Goal: Task Accomplishment & Management: Use online tool/utility

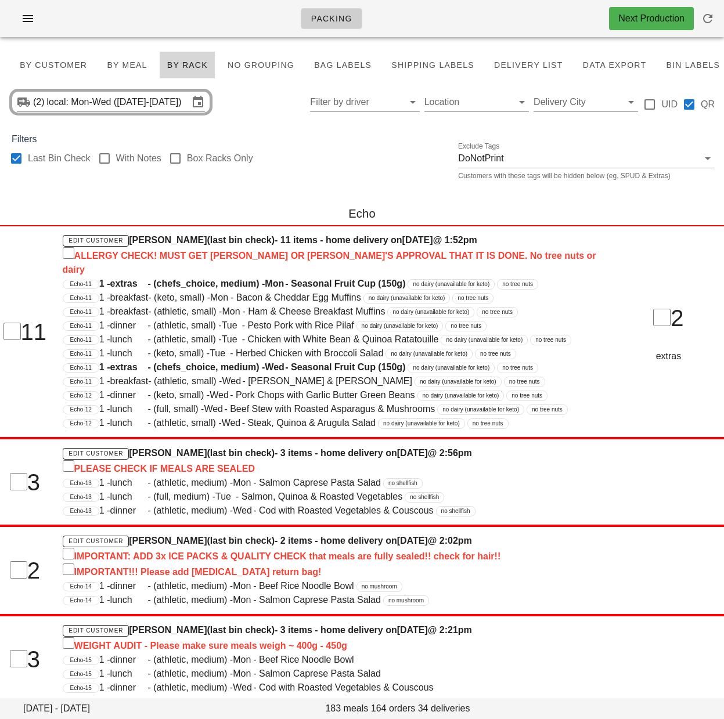
click at [18, 158] on div at bounding box center [16, 159] width 20 height 20
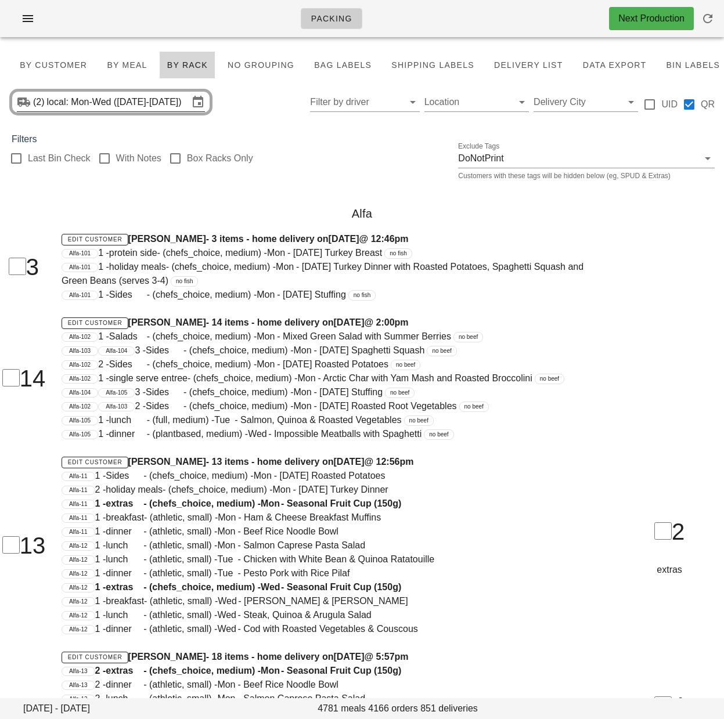
checkbox input "false"
click at [48, 62] on span "By Customer" at bounding box center [53, 64] width 68 height 9
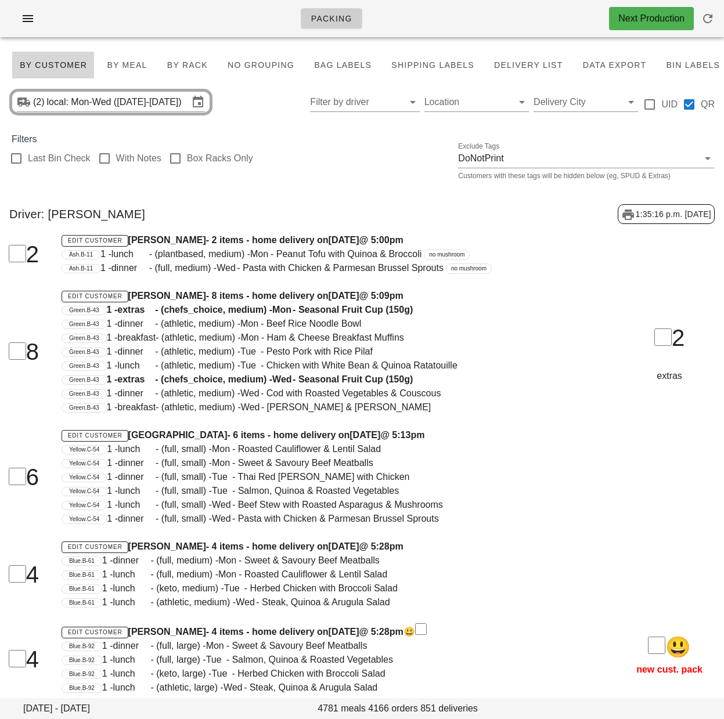
click at [331, 150] on div "Last Bin Check With Notes Box Racks Only Exclude Tags DoNotPrint Customers with…" at bounding box center [362, 164] width 724 height 37
click at [346, 104] on input "Filter by driver" at bounding box center [355, 102] width 91 height 19
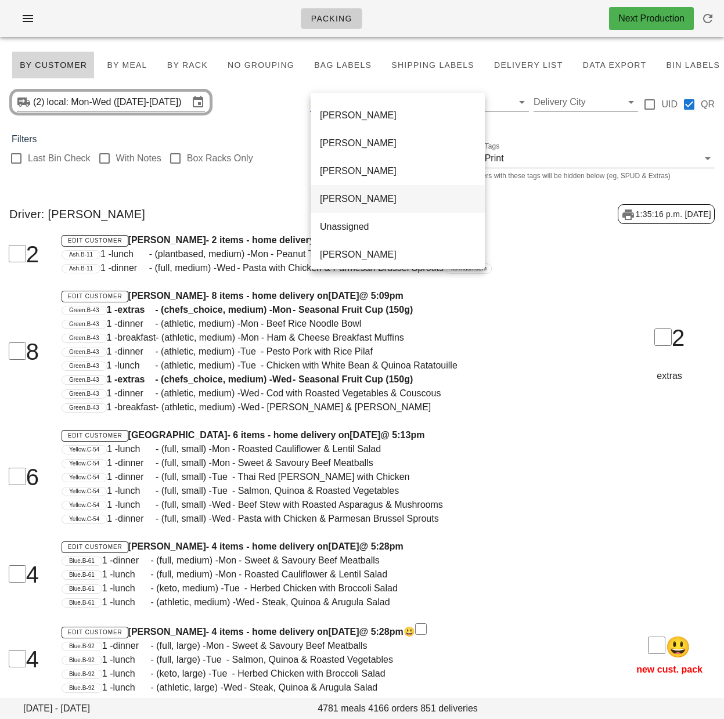
scroll to position [752, 0]
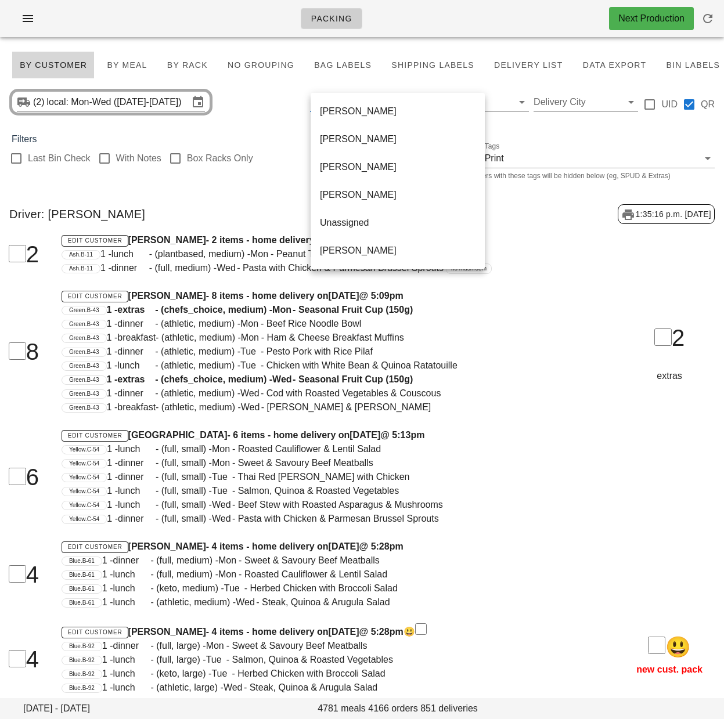
click at [351, 228] on div "Unassigned" at bounding box center [398, 222] width 156 height 11
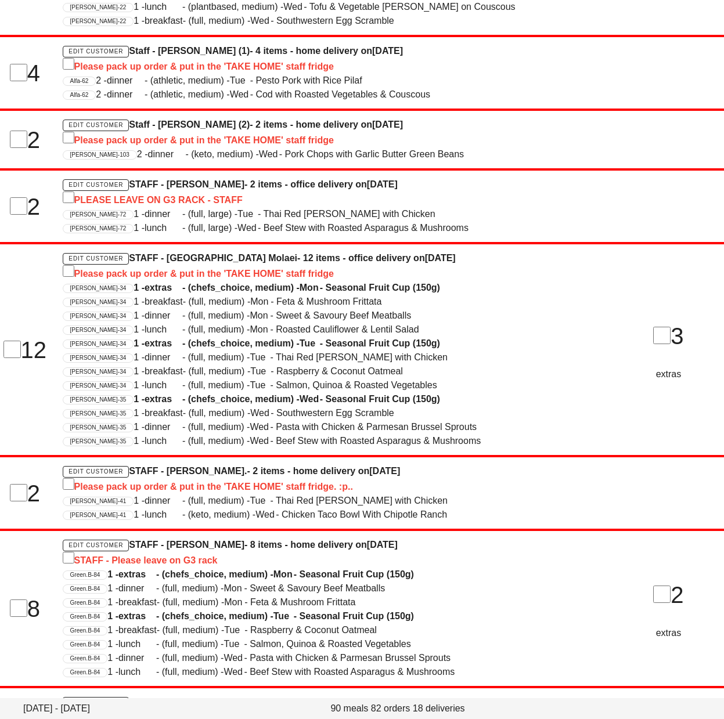
scroll to position [1417, 0]
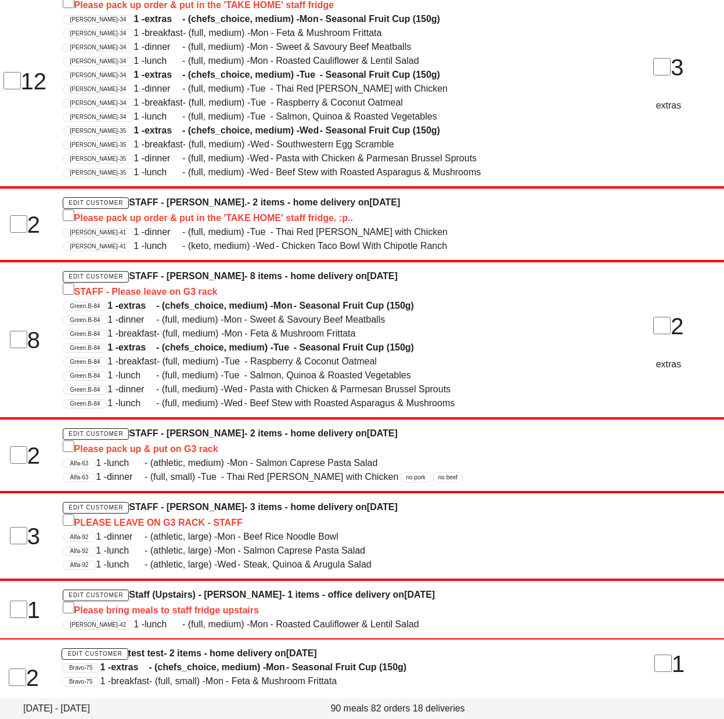
drag, startPoint x: 131, startPoint y: 647, endPoint x: 165, endPoint y: 647, distance: 34.2
click at [165, 647] on h4 "Edit Customer test test - 2 items - home delivery on Sunday Oct 12" at bounding box center [331, 654] width 539 height 14
click at [168, 660] on div "Bravo-75 1 - extras - (chefs_choice, medium) - Mon - Seasonal Fruit Cup (150g)" at bounding box center [331, 667] width 539 height 14
drag, startPoint x: 167, startPoint y: 647, endPoint x: 131, endPoint y: 649, distance: 35.5
click at [131, 649] on h4 "Edit Customer test test - 2 items - home delivery on Sunday Oct 12" at bounding box center [331, 654] width 539 height 14
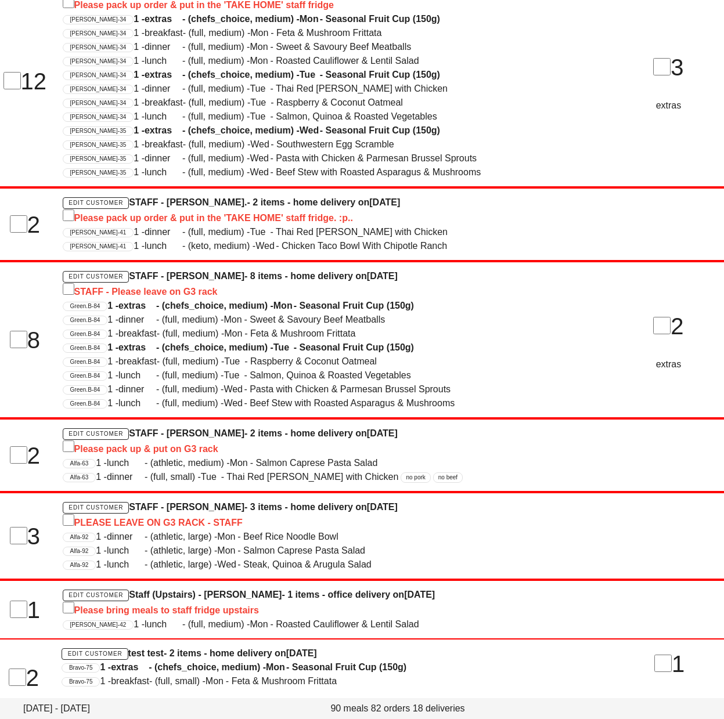
copy h4 "test test"
click at [338, 662] on span "1 - extras - (chefs_choice, medium) - Mon - Seasonal Fruit Cup (150g)" at bounding box center [253, 667] width 306 height 10
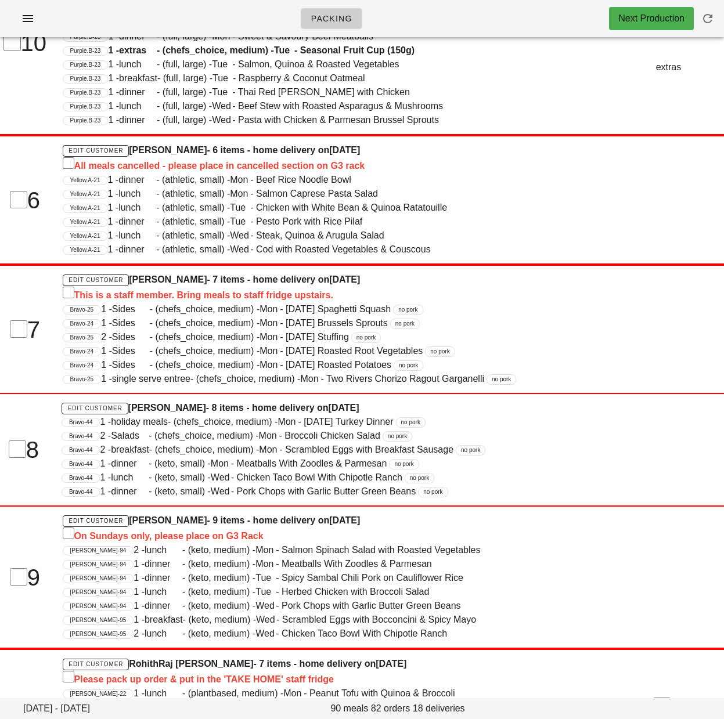
scroll to position [0, 0]
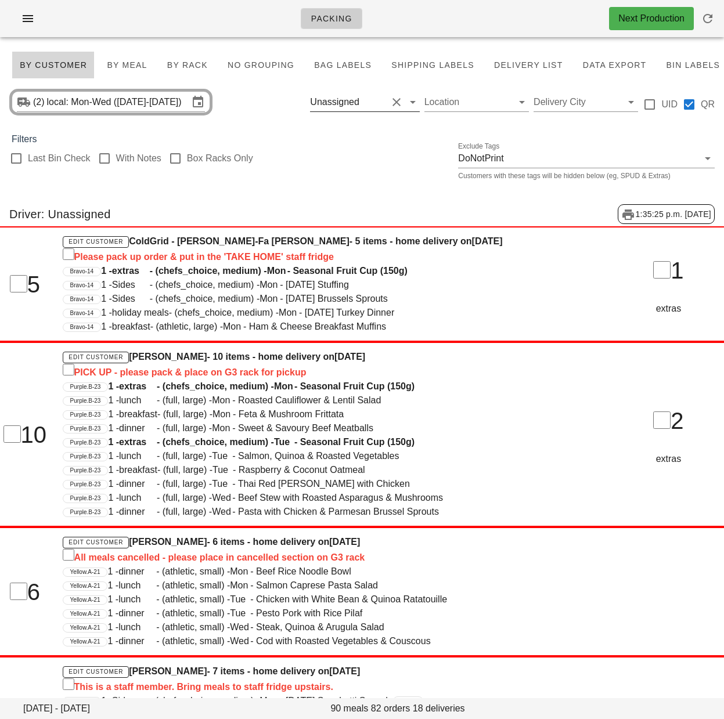
click at [400, 102] on button "Clear Filter by driver" at bounding box center [396, 102] width 14 height 14
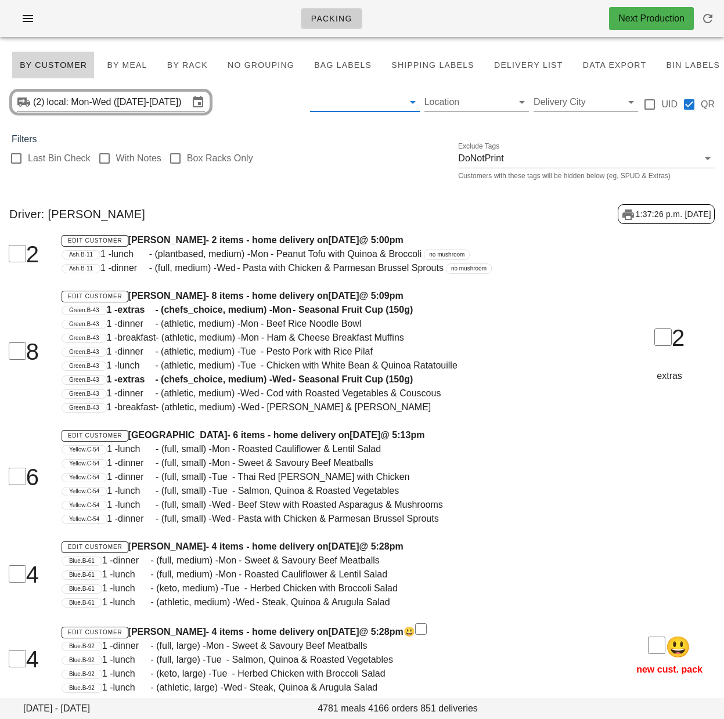
click at [336, 104] on input "text" at bounding box center [355, 102] width 91 height 19
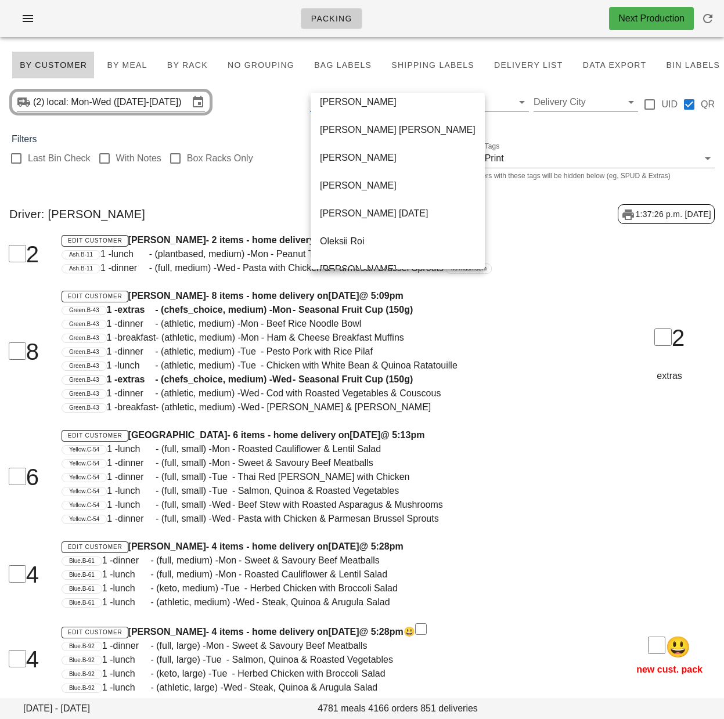
scroll to position [752, 0]
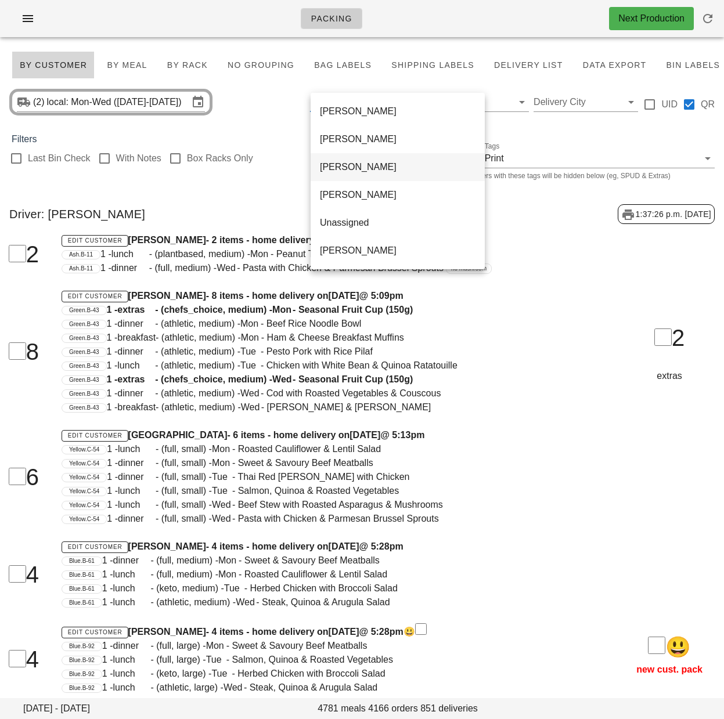
click at [359, 165] on div "Satya Parkash" at bounding box center [398, 166] width 156 height 11
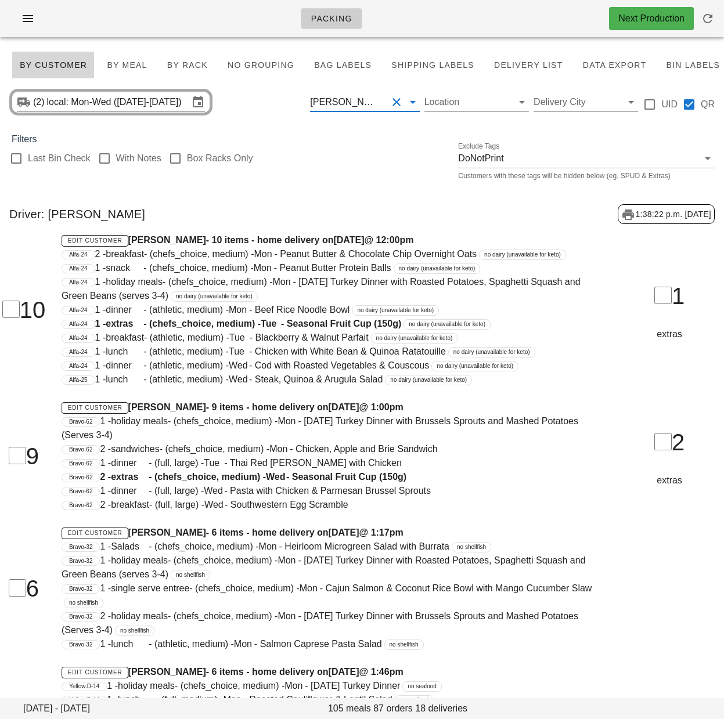
click at [364, 109] on div "Satya Parkash" at bounding box center [348, 102] width 77 height 19
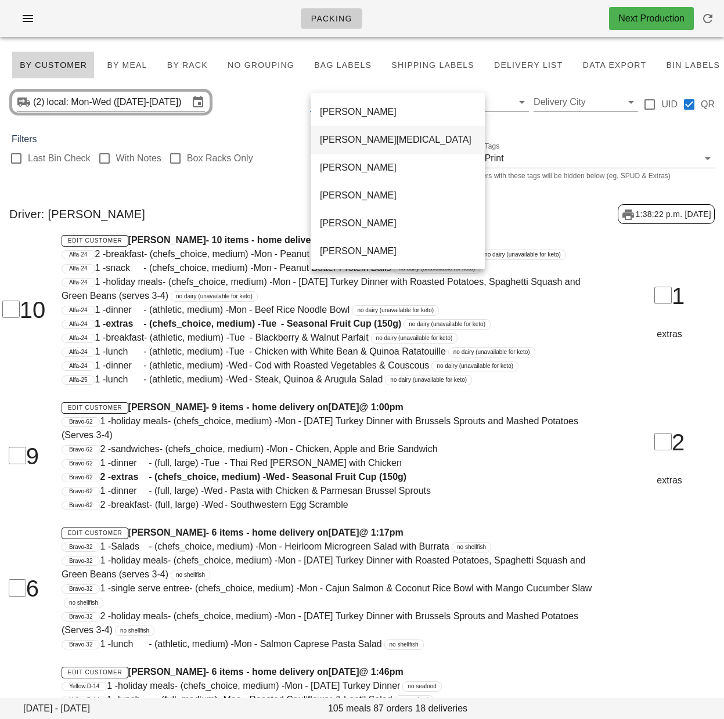
scroll to position [190, 0]
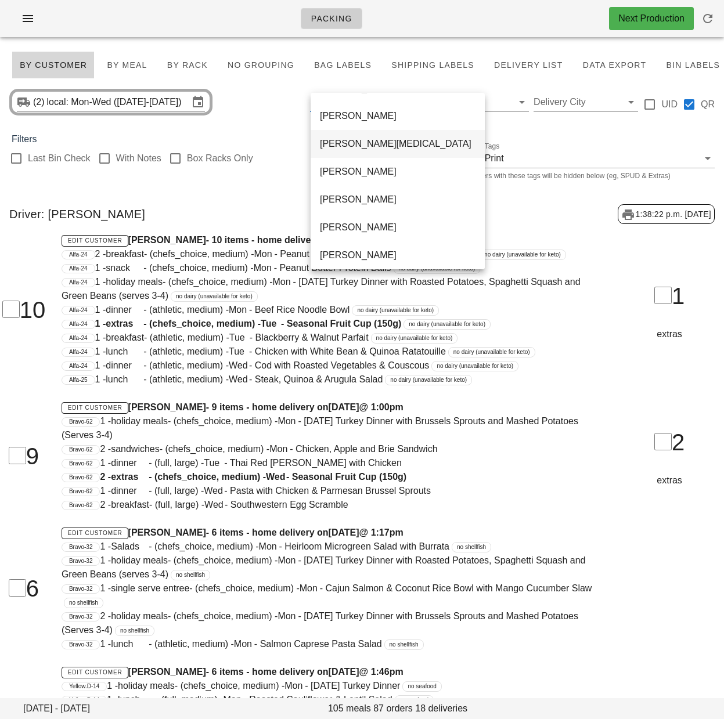
click at [353, 136] on div "Dami Oseni" at bounding box center [398, 143] width 156 height 25
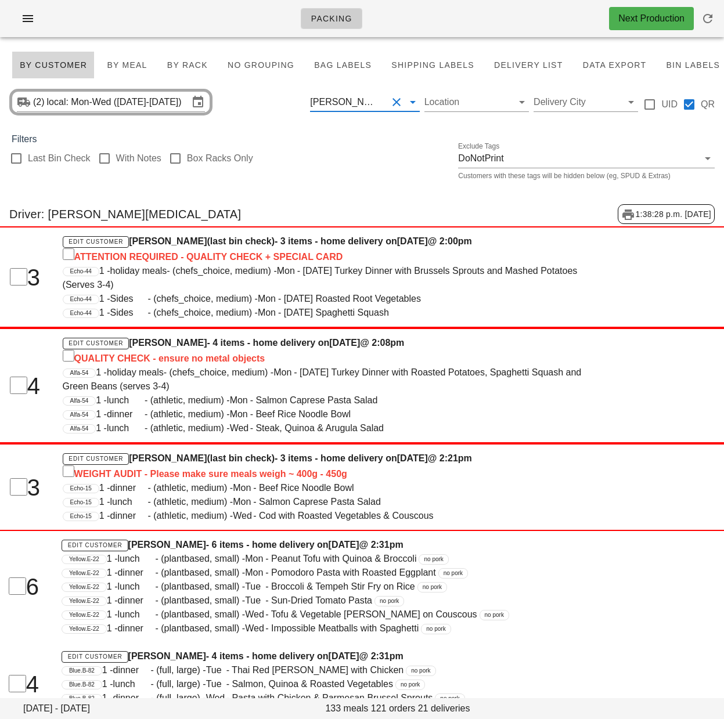
click at [381, 99] on input "text" at bounding box center [383, 102] width 5 height 19
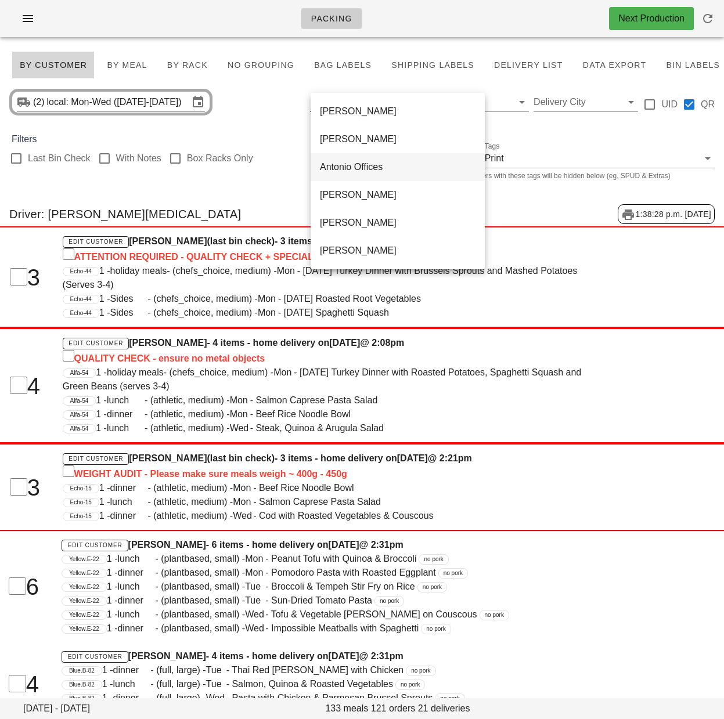
click at [403, 171] on div "Antonio Offices" at bounding box center [398, 166] width 156 height 11
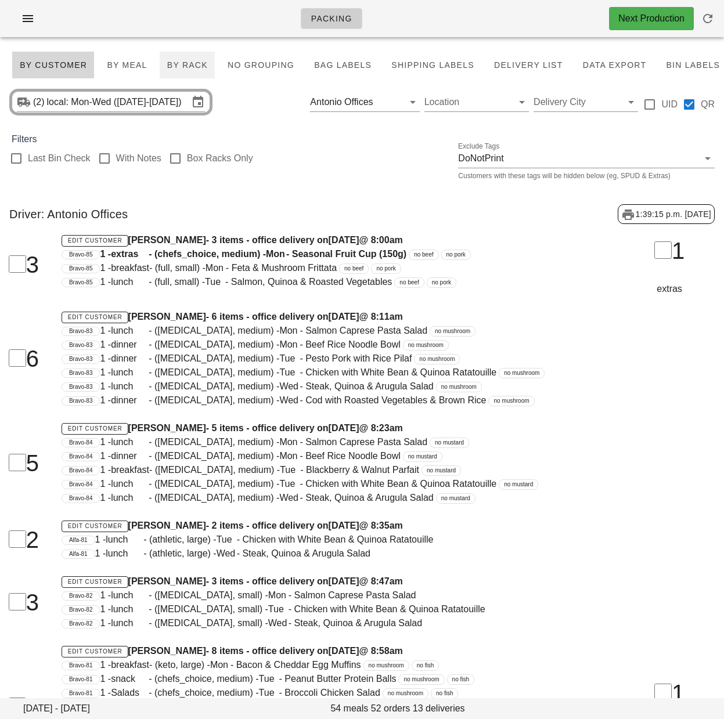
drag, startPoint x: 290, startPoint y: 152, endPoint x: 208, endPoint y: 75, distance: 111.7
click at [289, 152] on div "Last Bin Check With Notes Box Racks Only Exclude Tags DoNotPrint Customers with…" at bounding box center [362, 164] width 724 height 37
click at [342, 229] on div "Edit Customer Nicola Crema - 3 items - office delivery on Monday Oct 13 @ 8:00a…" at bounding box center [331, 264] width 553 height 77
click at [396, 101] on button "Clear Filter by driver" at bounding box center [396, 102] width 14 height 14
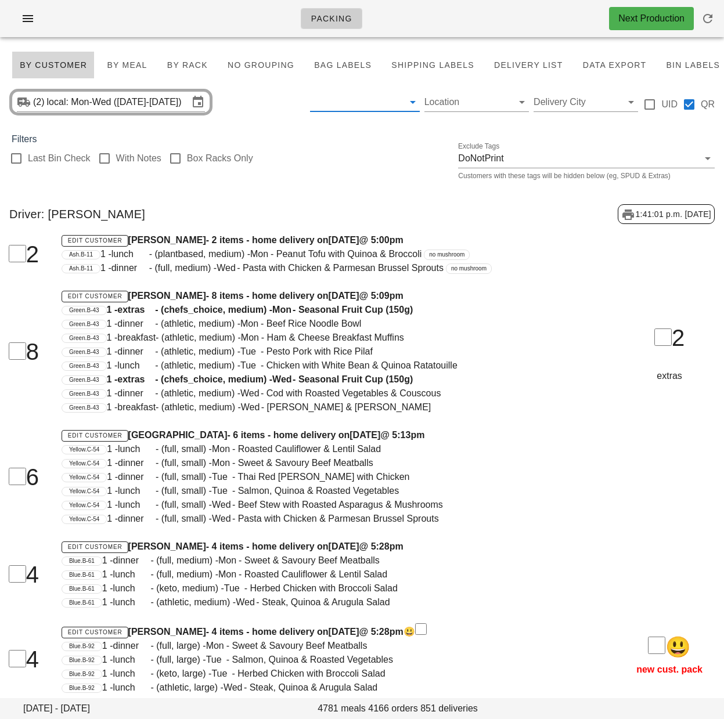
click at [297, 219] on div "Driver: Aaron Shen 1:41:01 p.m. 2025-10-10" at bounding box center [362, 214] width 724 height 38
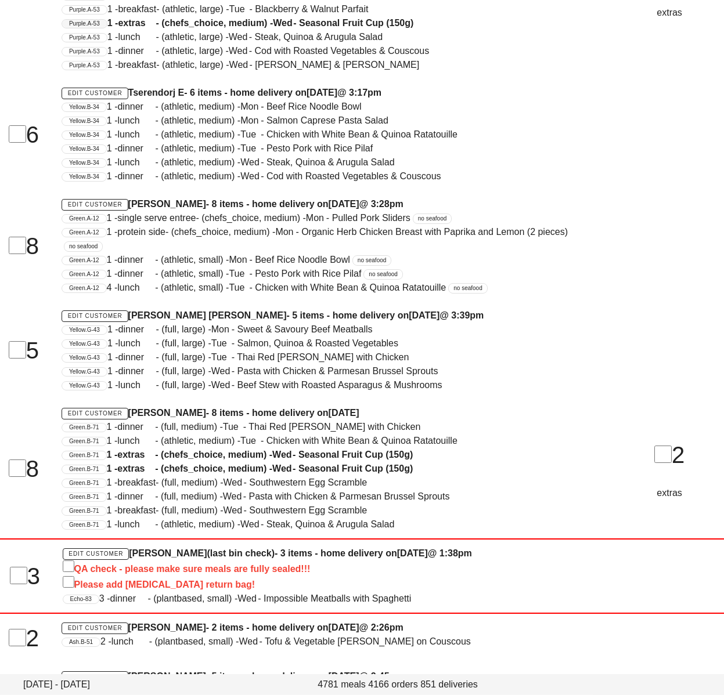
scroll to position [16051, 0]
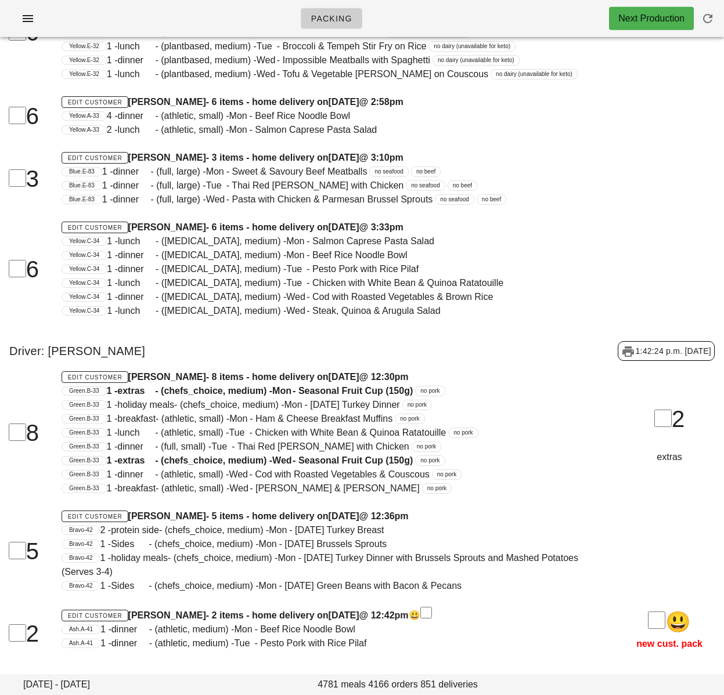
scroll to position [36949, 0]
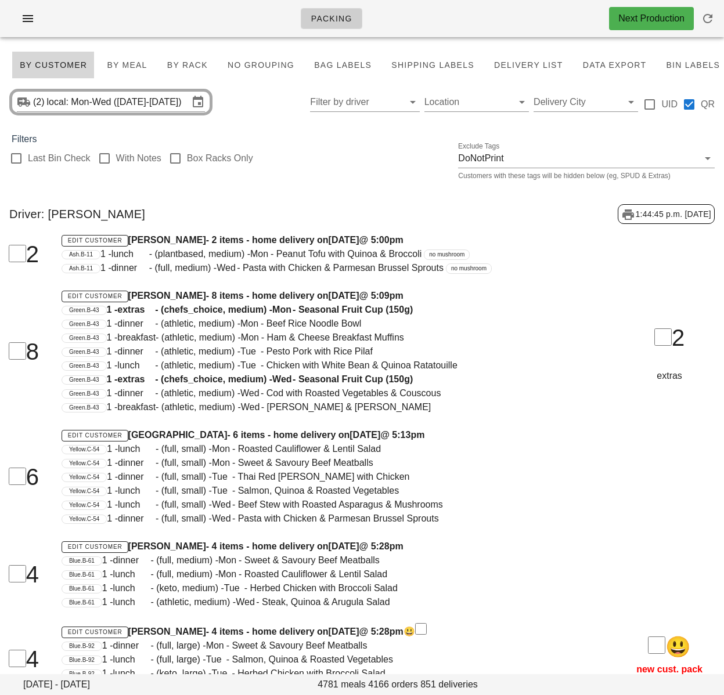
drag, startPoint x: 370, startPoint y: 106, endPoint x: 369, endPoint y: 199, distance: 92.9
click at [371, 106] on input "Filter by driver" at bounding box center [355, 102] width 91 height 19
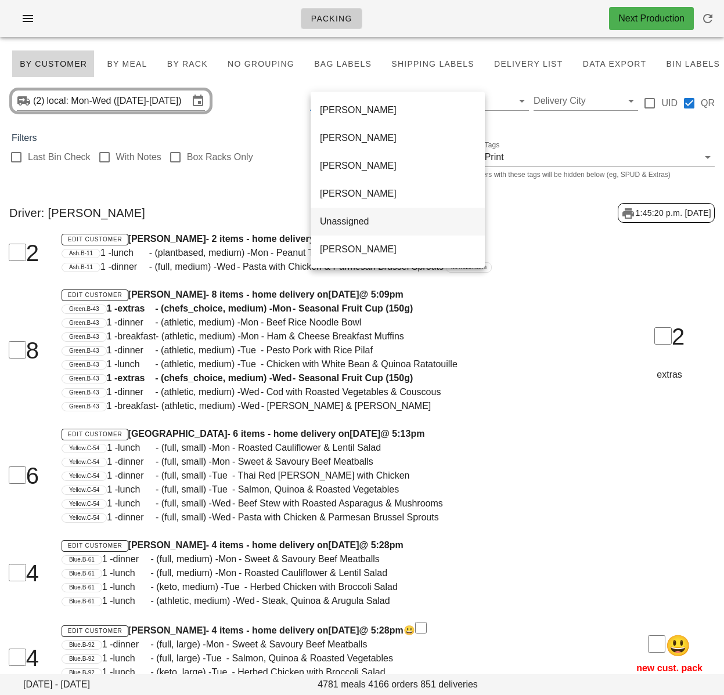
scroll to position [3, 0]
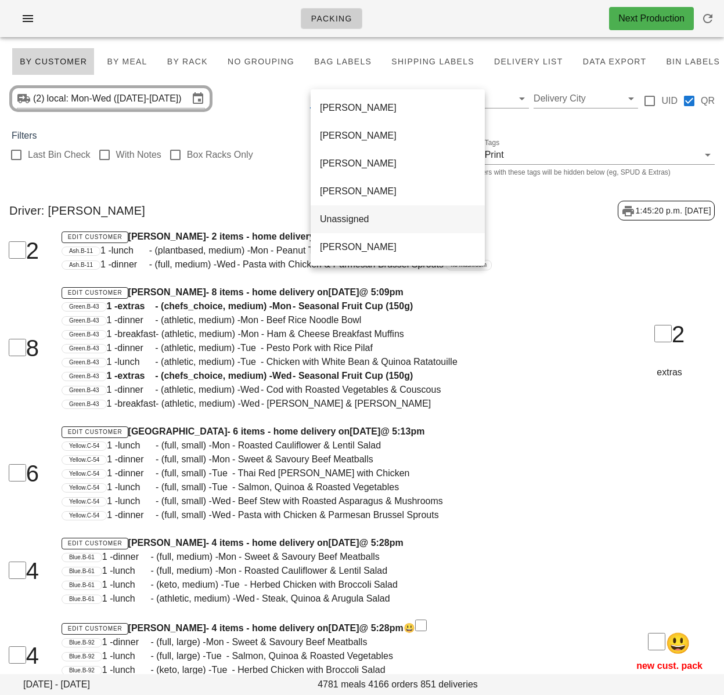
click at [361, 218] on div "Unassigned" at bounding box center [398, 219] width 156 height 11
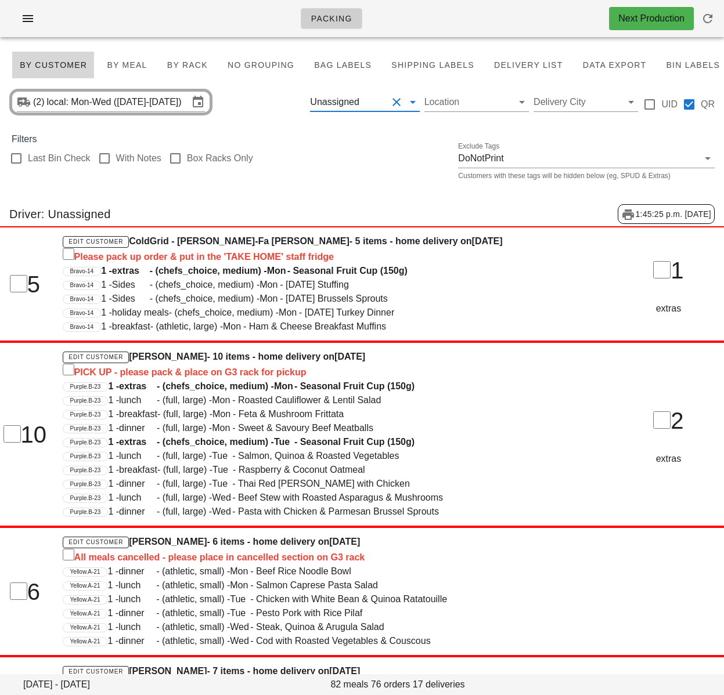
click at [395, 104] on button "Clear Filter by driver" at bounding box center [396, 102] width 14 height 14
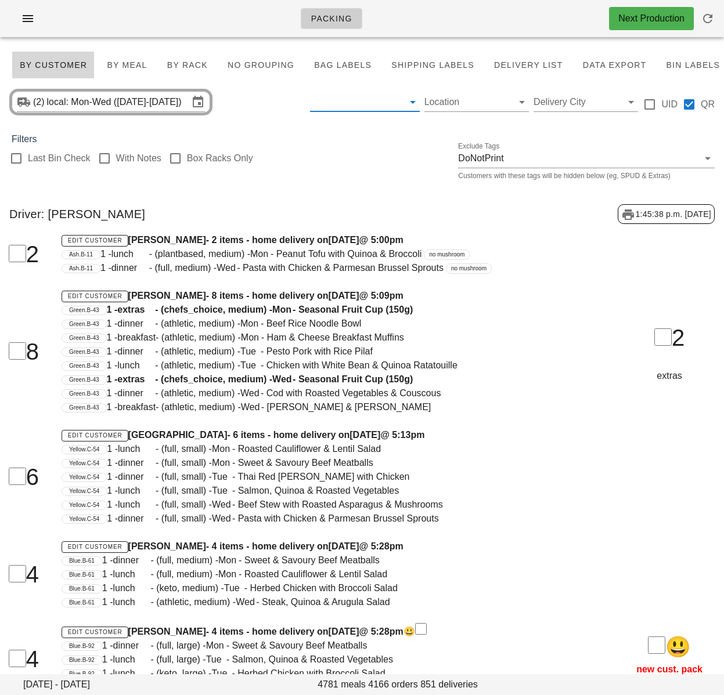
click at [291, 243] on h4 "Edit Customer Gabriela Corvalan - 2 items - home delivery on Sunday Oct 12 @ 5:…" at bounding box center [331, 240] width 539 height 14
click at [197, 64] on span "By Rack" at bounding box center [187, 64] width 41 height 9
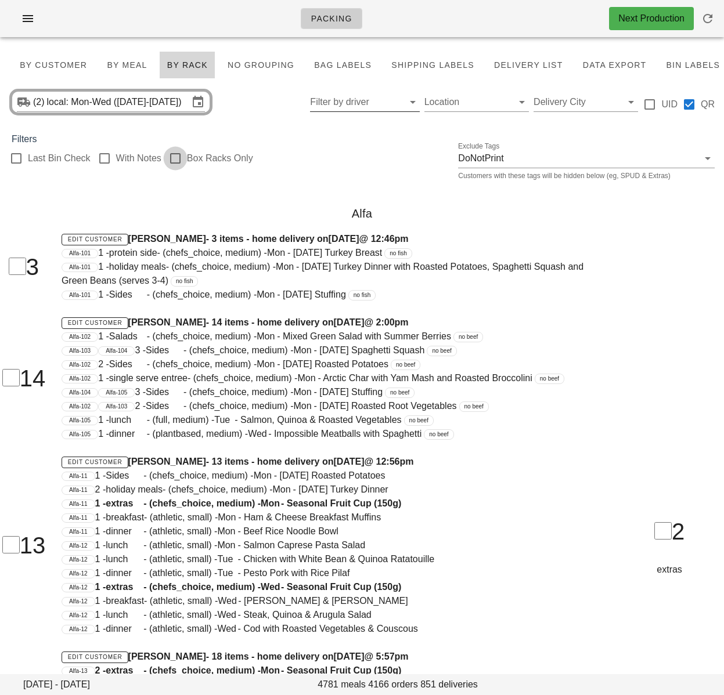
drag, startPoint x: 174, startPoint y: 163, endPoint x: 190, endPoint y: 160, distance: 17.0
click at [174, 163] on div at bounding box center [175, 159] width 20 height 20
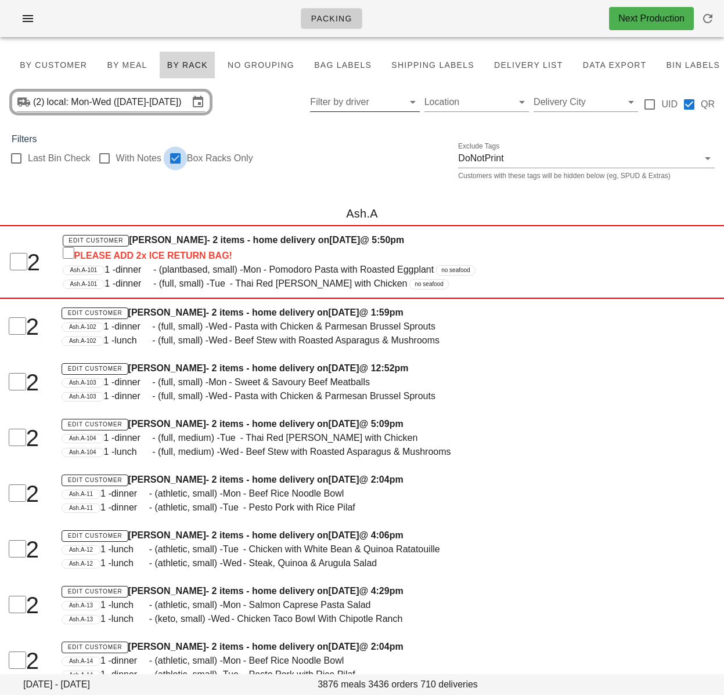
checkbox input "true"
click at [270, 214] on div "Ash.A" at bounding box center [362, 213] width 724 height 37
click at [306, 210] on div "Ash.A" at bounding box center [362, 213] width 724 height 37
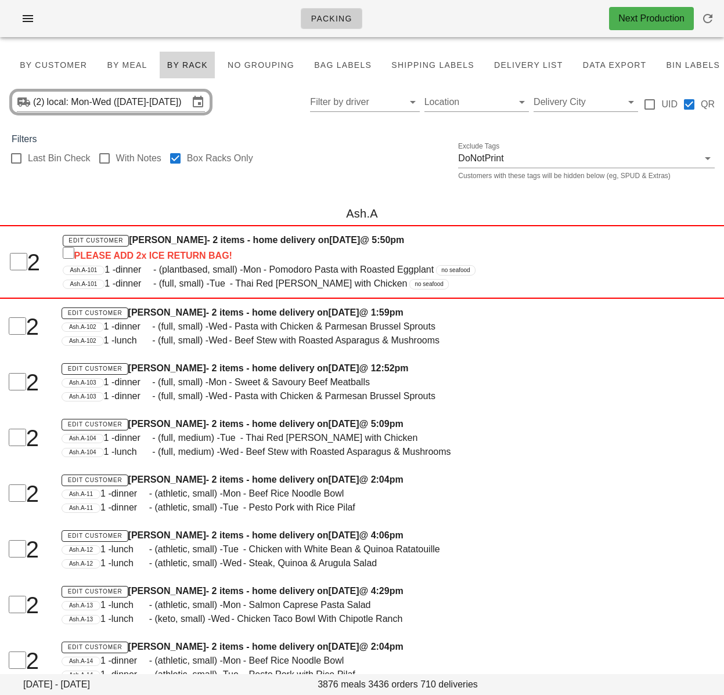
drag, startPoint x: 329, startPoint y: 62, endPoint x: 312, endPoint y: 88, distance: 30.9
click at [330, 62] on span "Bag Labels" at bounding box center [342, 64] width 58 height 9
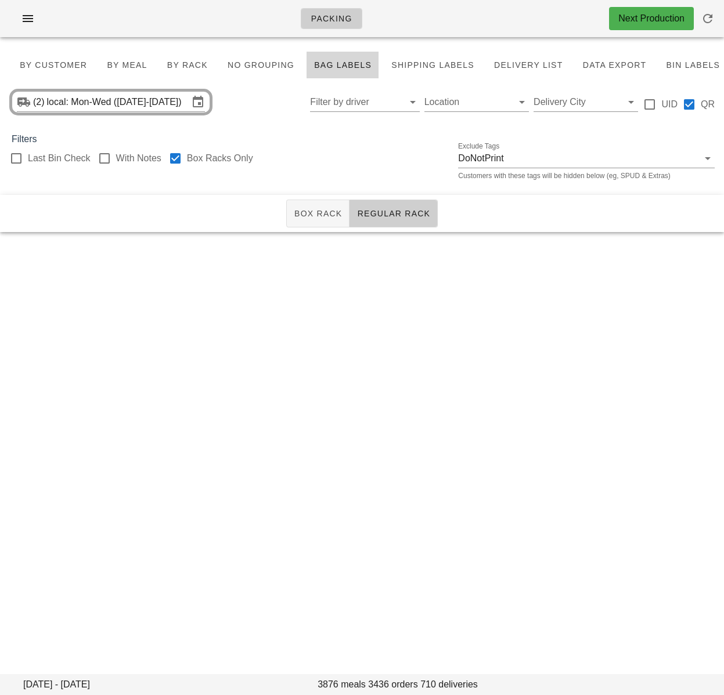
drag, startPoint x: 172, startPoint y: 161, endPoint x: 265, endPoint y: 148, distance: 93.2
click at [172, 161] on div at bounding box center [175, 159] width 20 height 20
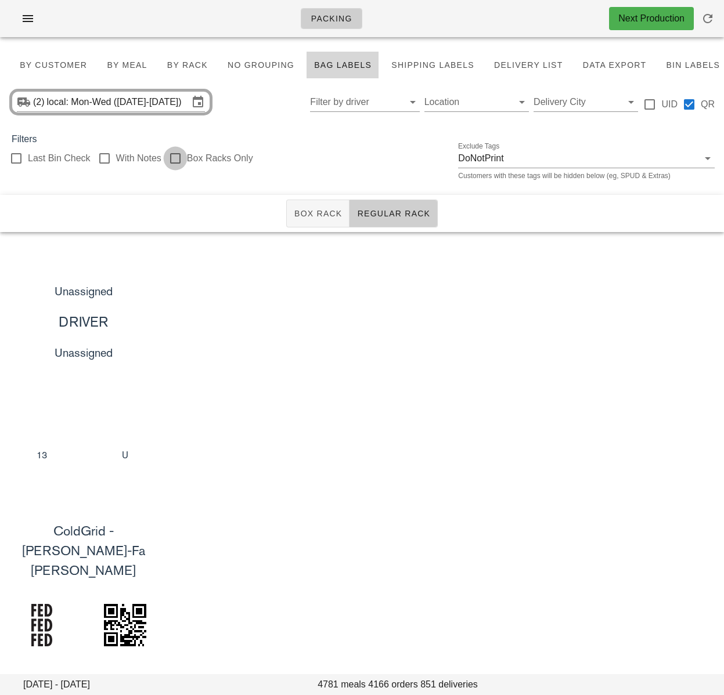
checkbox input "false"
click at [319, 216] on span "Box Rack" at bounding box center [318, 213] width 49 height 9
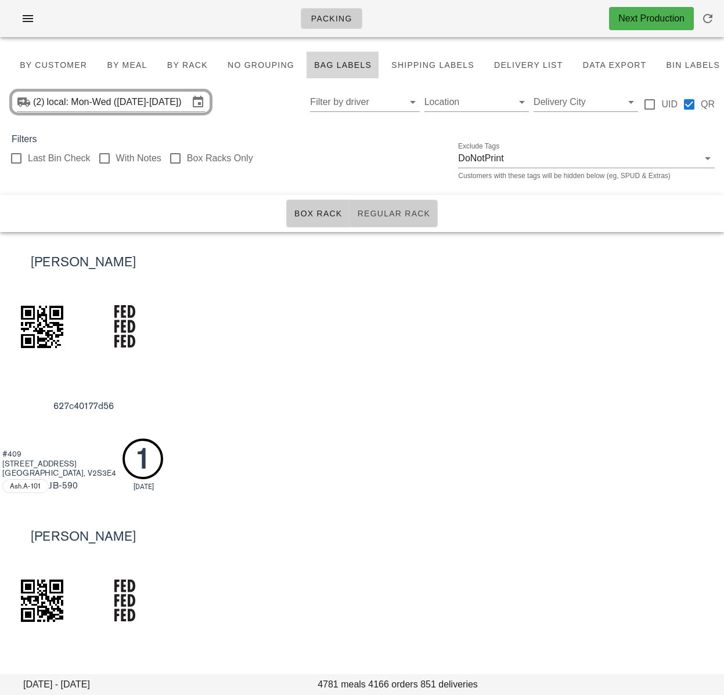
drag, startPoint x: 405, startPoint y: 214, endPoint x: 391, endPoint y: 213, distance: 13.4
click at [405, 214] on span "Regular Rack" at bounding box center [393, 213] width 74 height 9
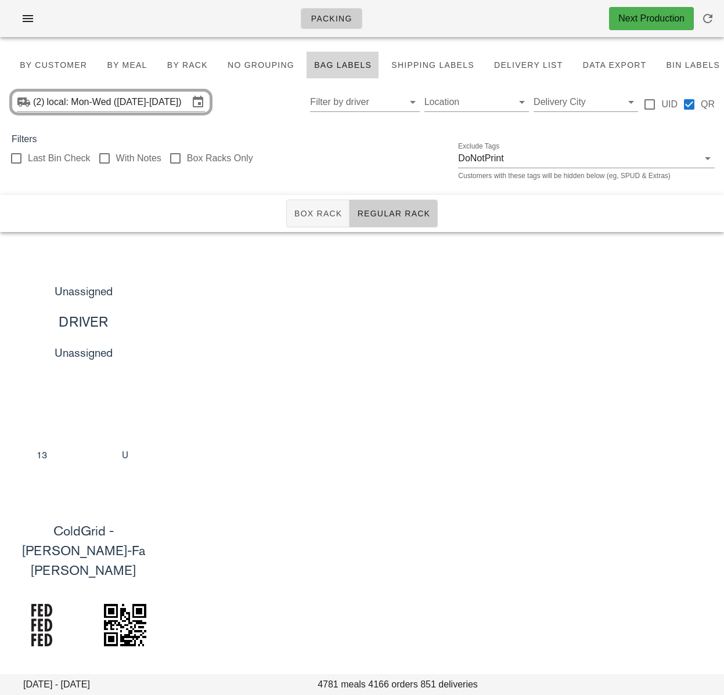
click at [347, 163] on div "Last Bin Check With Notes Box Racks Only Exclude Tags DoNotPrint Customers with…" at bounding box center [362, 164] width 724 height 37
click at [358, 178] on div "Last Bin Check With Notes Box Racks Only Exclude Tags DoNotPrint Customers with…" at bounding box center [362, 164] width 724 height 37
drag, startPoint x: 428, startPoint y: 298, endPoint x: 388, endPoint y: 280, distance: 43.9
click at [428, 298] on div "Unassigned DRIVER Unassigned 13 U" at bounding box center [362, 369] width 724 height 274
click at [316, 216] on span "Box Rack" at bounding box center [318, 213] width 49 height 9
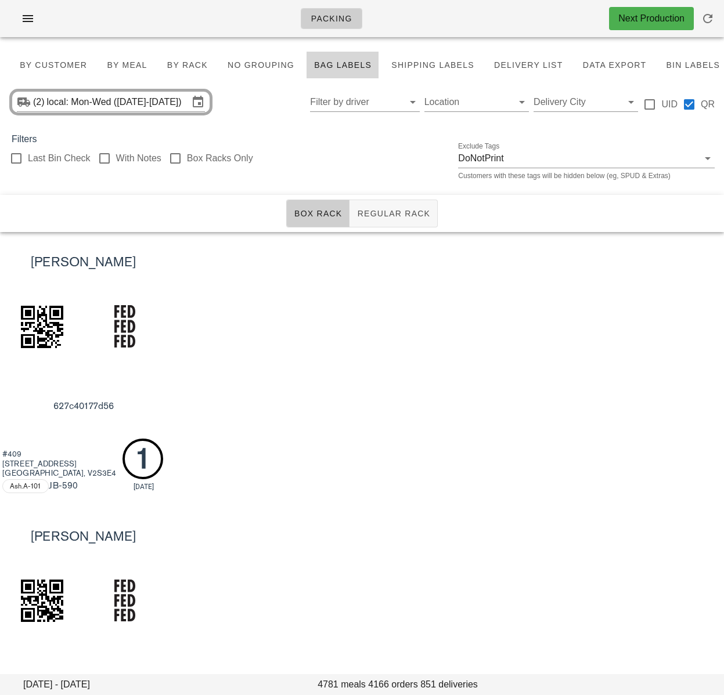
click at [413, 331] on div "[PERSON_NAME] 627c40177d56 #409 409-[STREET_ADDRESS] Ash.A-101 JB -590 1 [DATE]" at bounding box center [362, 369] width 724 height 274
click at [311, 303] on div "[PERSON_NAME] 627c40177d56 #409 409-[STREET_ADDRESS] Ash.A-101 JB -590 1 [DATE]" at bounding box center [362, 369] width 724 height 274
click at [66, 70] on span "By Customer" at bounding box center [53, 64] width 68 height 9
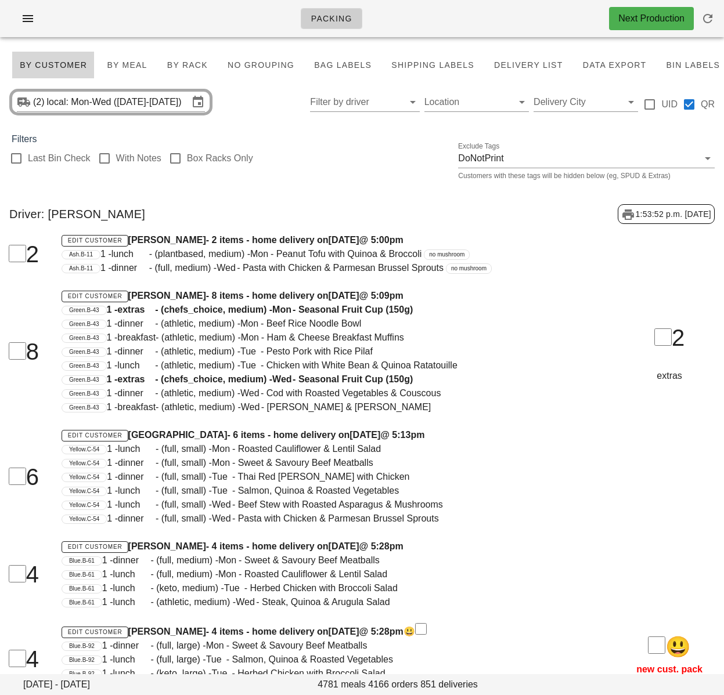
click at [344, 169] on div "Last Bin Check With Notes Box Racks Only Exclude Tags DoNotPrint Customers with…" at bounding box center [362, 164] width 724 height 37
click at [110, 106] on input "local: Mon-Wed (Oct 13-Oct 15)" at bounding box center [118, 102] width 142 height 19
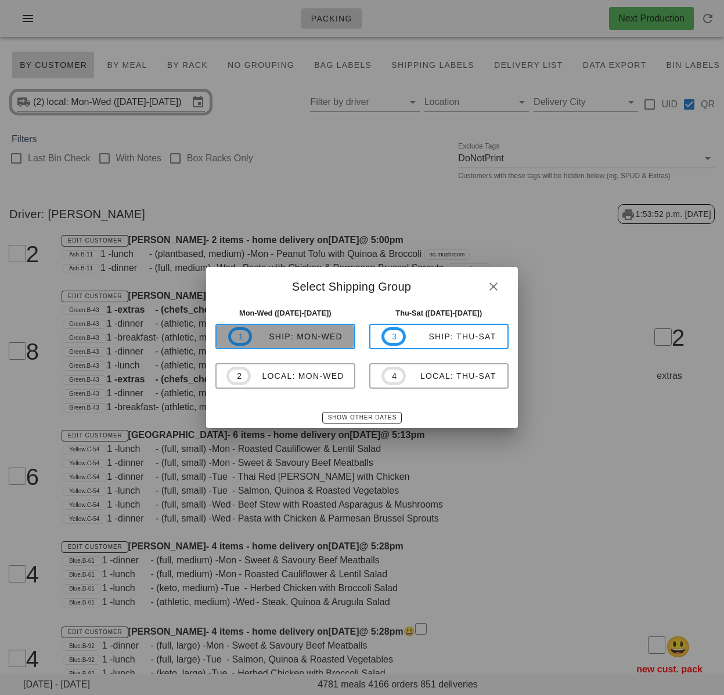
click at [315, 344] on span "1 ship: Mon-Wed" at bounding box center [285, 336] width 114 height 19
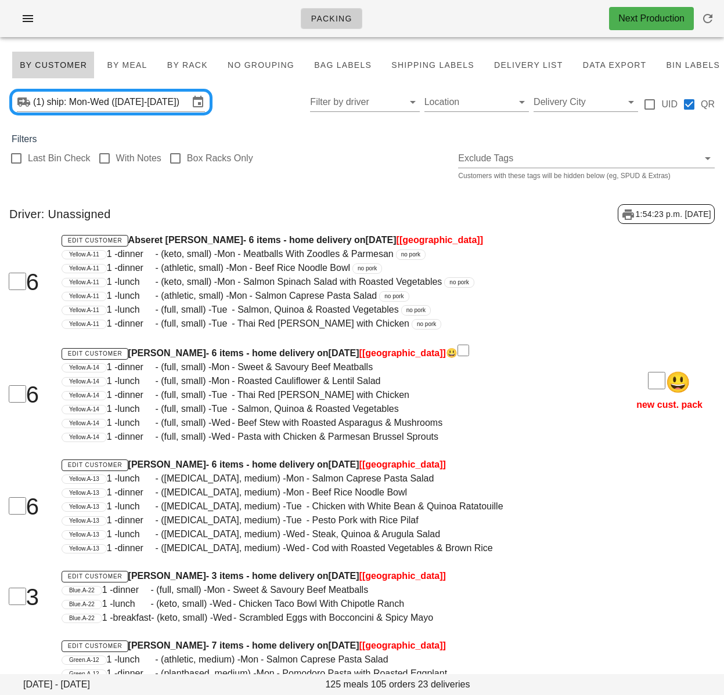
scroll to position [3, 0]
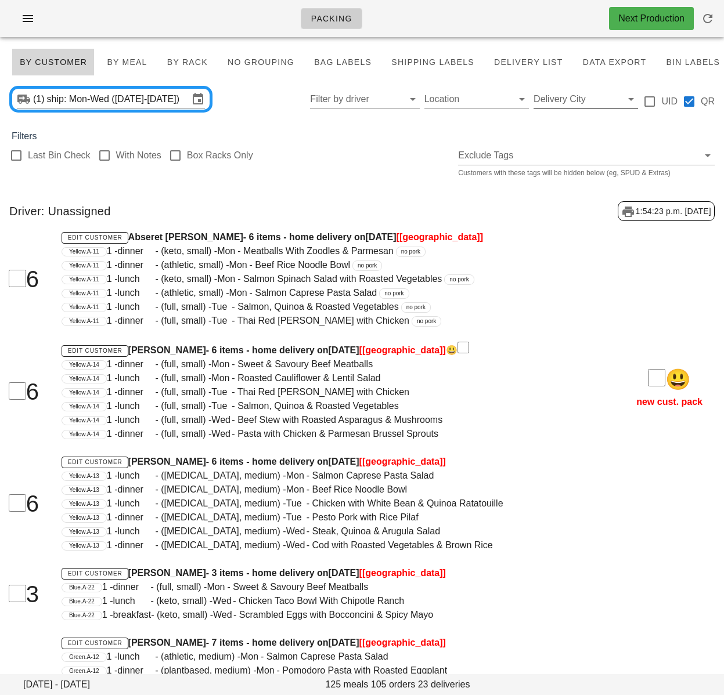
click at [544, 98] on input "Delivery City" at bounding box center [576, 99] width 86 height 19
click at [565, 115] on div "[GEOGRAPHIC_DATA]" at bounding box center [591, 108] width 97 height 25
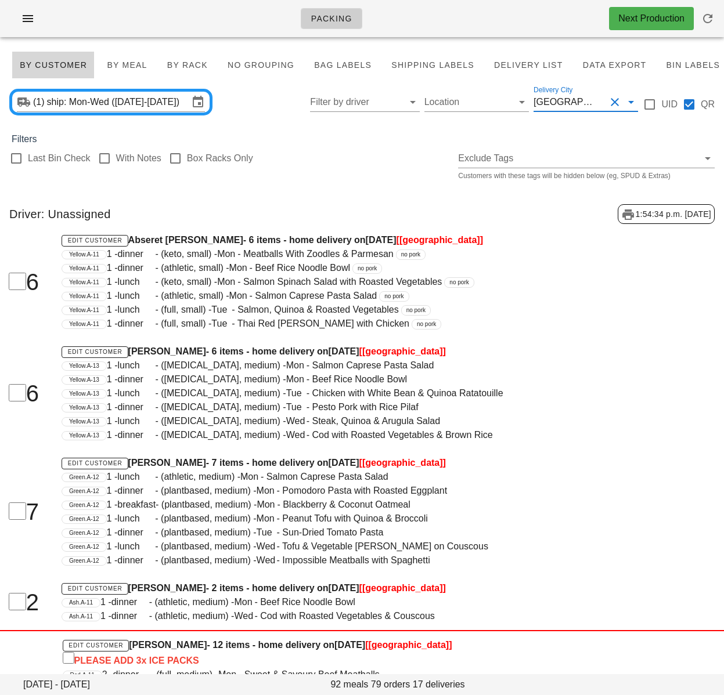
drag, startPoint x: 403, startPoint y: 192, endPoint x: 472, endPoint y: 161, distance: 75.9
click at [554, 103] on div "[GEOGRAPHIC_DATA]" at bounding box center [565, 102] width 65 height 10
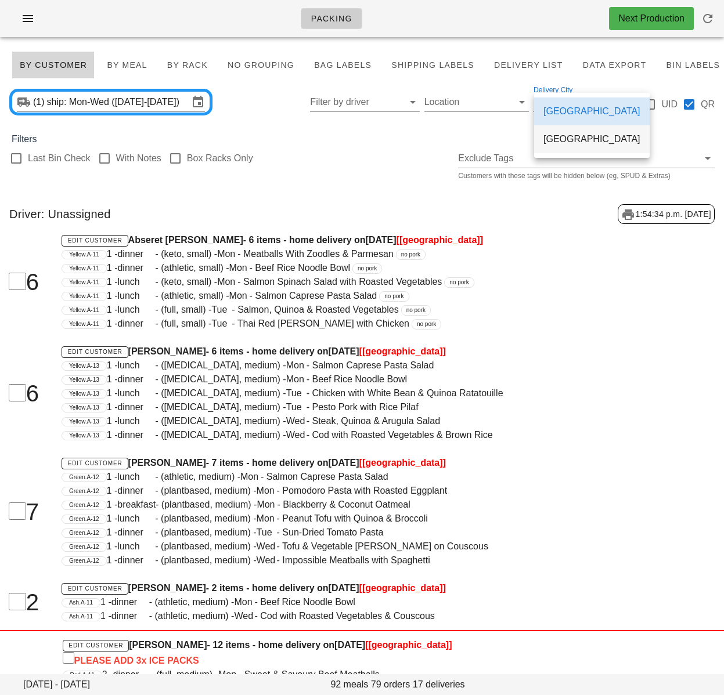
click at [561, 145] on div "Calgary" at bounding box center [591, 138] width 97 height 11
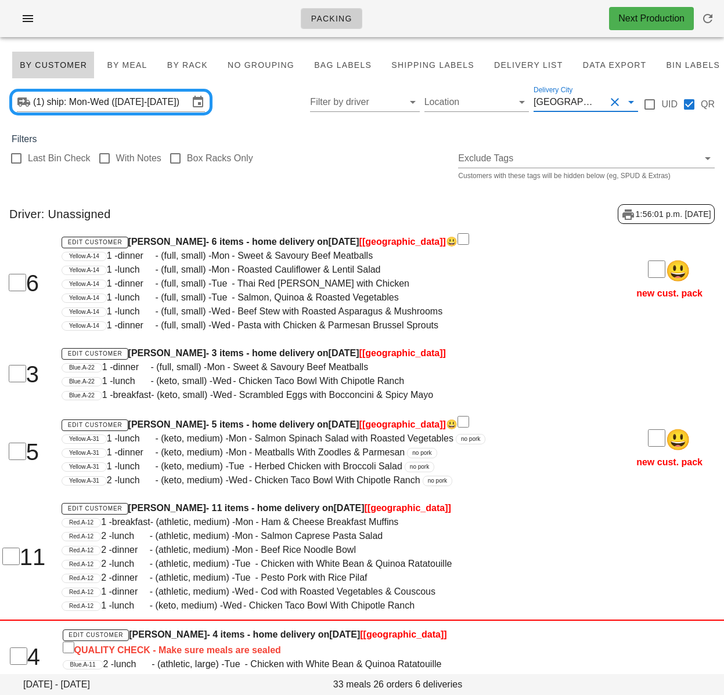
click at [368, 193] on div "Monday October 13 - Wednesday October 15 33 meals 26 orders 6 deliveries By Cus…" at bounding box center [362, 418] width 724 height 745
click at [348, 159] on div "Last Bin Check With Notes Box Racks Only Exclude Tags Customers with these tags…" at bounding box center [362, 164] width 724 height 37
click at [326, 66] on span "Bag Labels" at bounding box center [342, 64] width 58 height 9
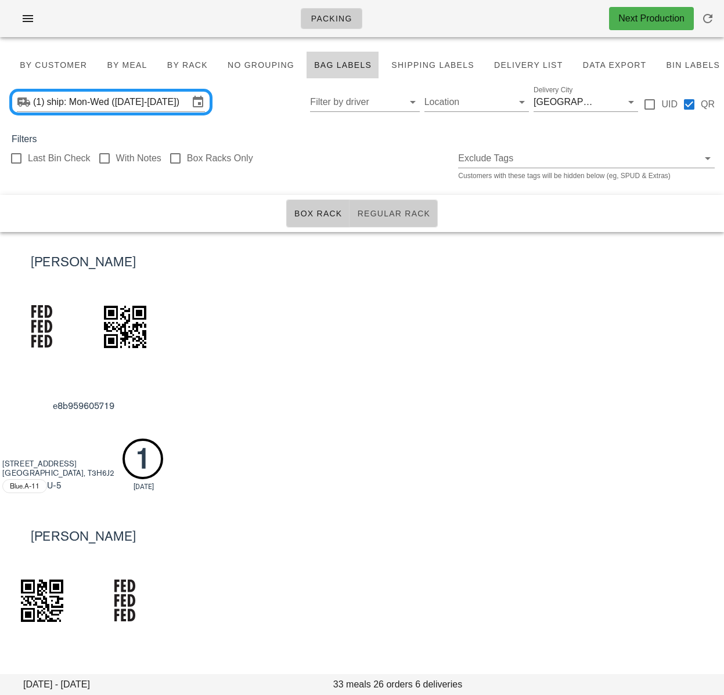
click at [392, 221] on button "Regular Rack" at bounding box center [393, 214] width 88 height 28
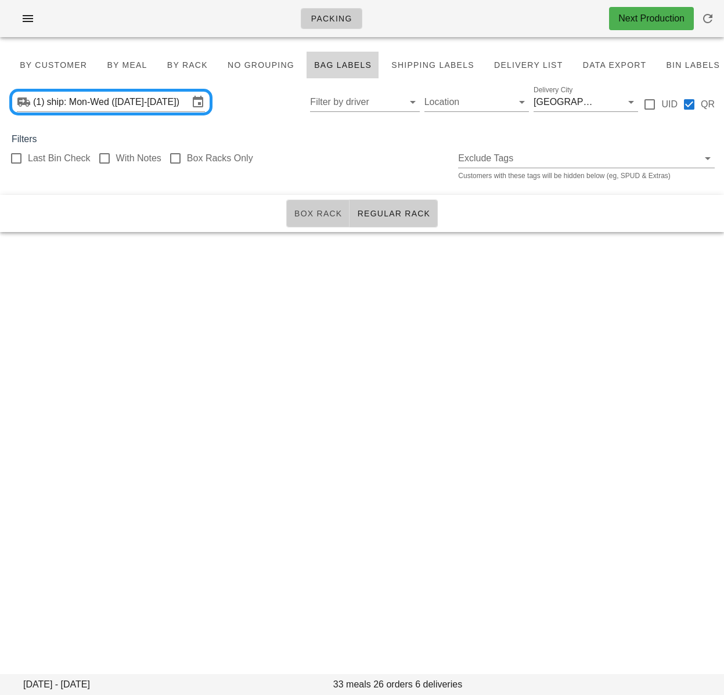
click at [313, 217] on span "Box Rack" at bounding box center [318, 213] width 49 height 9
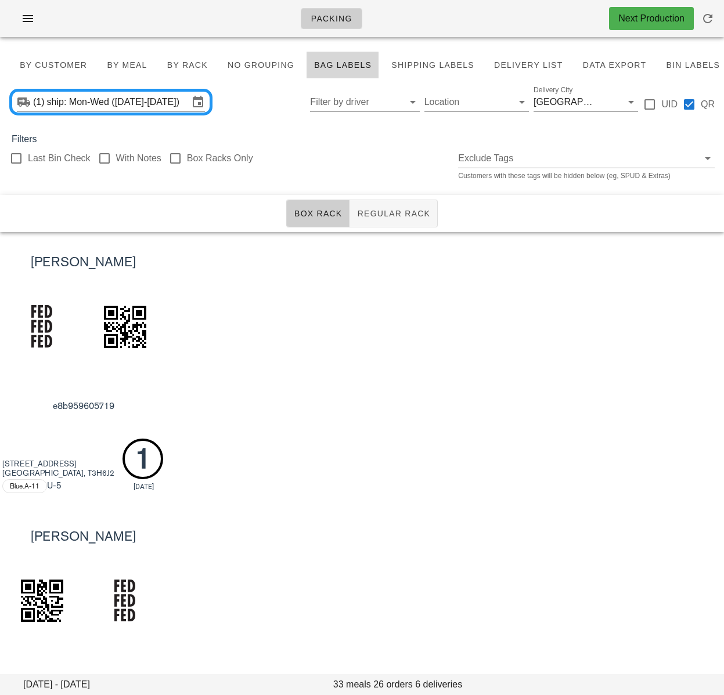
click at [487, 377] on div "[PERSON_NAME] e8b959605719 [STREET_ADDRESS] Blue.A-11 U -5 1 [DATE]" at bounding box center [362, 369] width 724 height 274
click at [322, 316] on div "[PERSON_NAME] e8b959605719 [STREET_ADDRESS] Blue.A-11 U -5 1 [DATE]" at bounding box center [362, 369] width 724 height 274
click at [560, 100] on div "[GEOGRAPHIC_DATA]" at bounding box center [565, 102] width 65 height 10
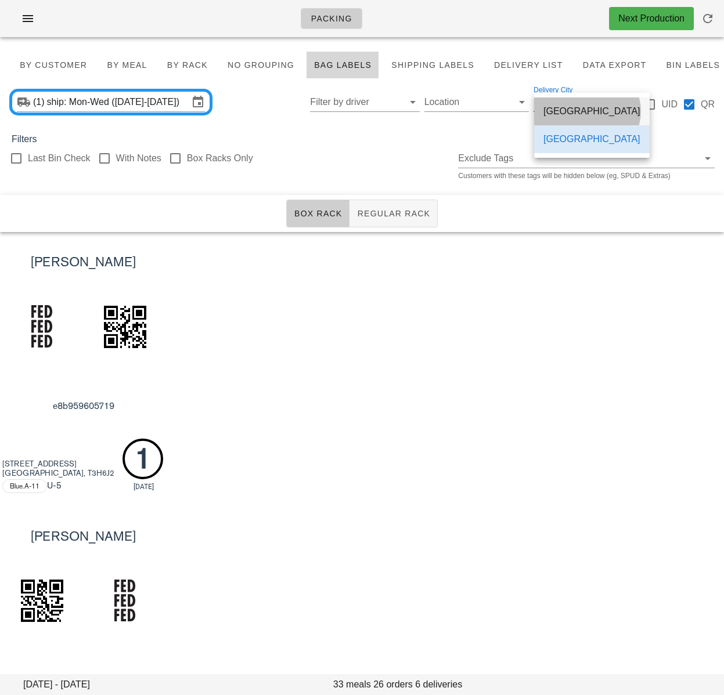
click at [570, 117] on div "[GEOGRAPHIC_DATA]" at bounding box center [591, 111] width 97 height 11
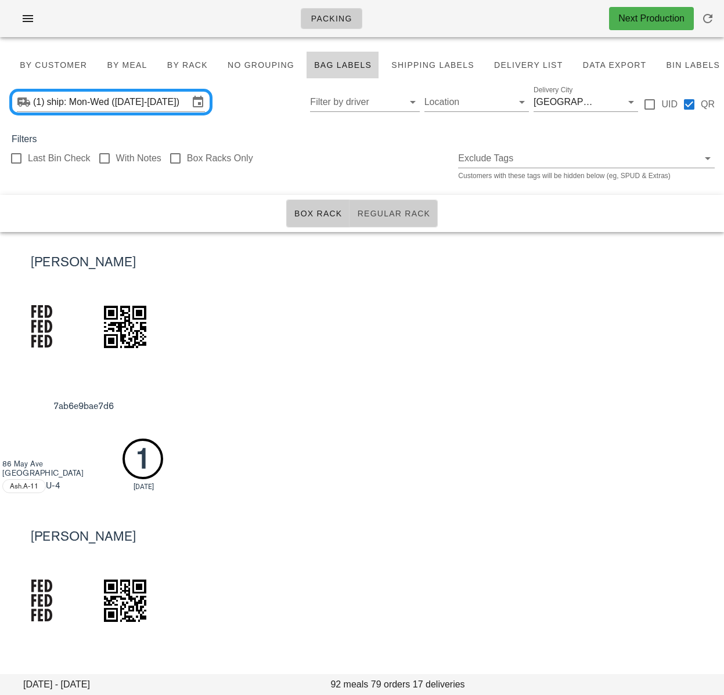
click at [395, 213] on span "Regular Rack" at bounding box center [393, 213] width 74 height 9
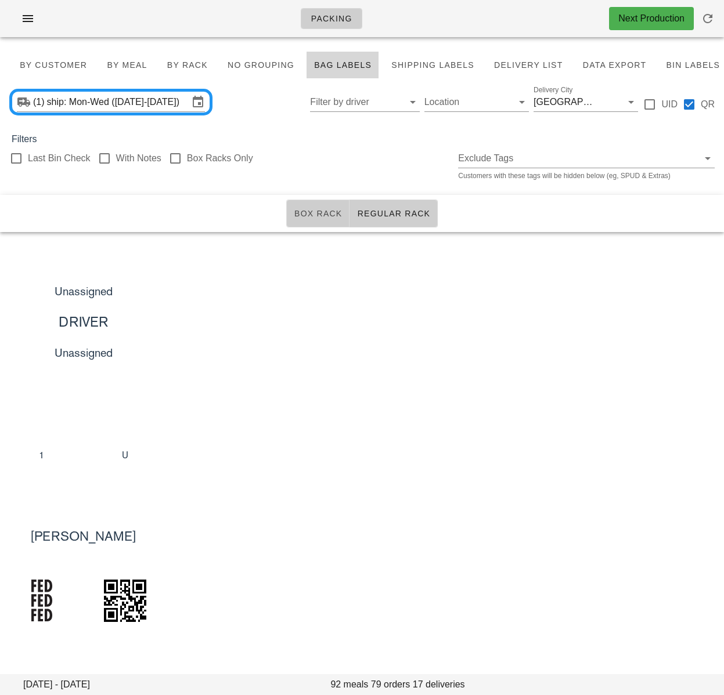
click at [313, 218] on span "Box Rack" at bounding box center [318, 213] width 49 height 9
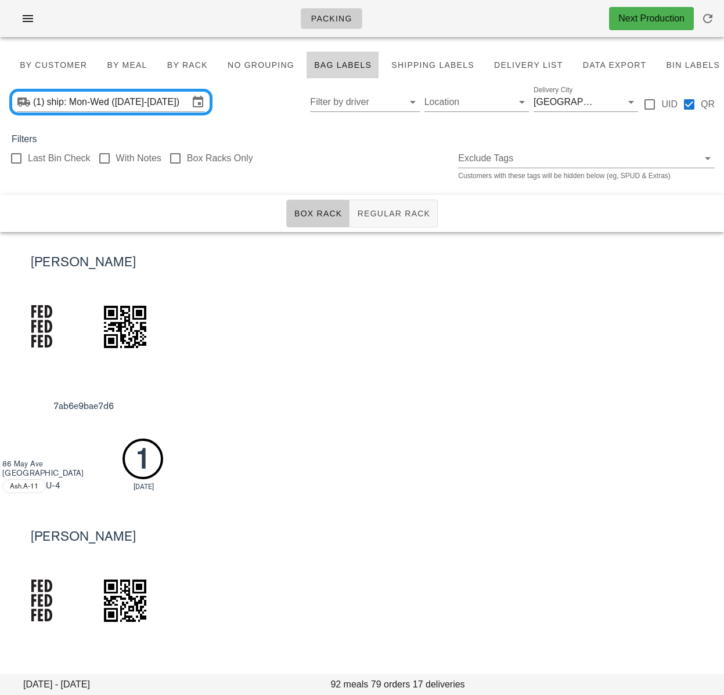
drag, startPoint x: 351, startPoint y: 146, endPoint x: 345, endPoint y: 157, distance: 12.5
click at [351, 146] on div "Last Bin Check With Notes Box Racks Only Exclude Tags Customers with these tags…" at bounding box center [362, 164] width 724 height 37
click at [61, 65] on span "By Customer" at bounding box center [53, 64] width 68 height 9
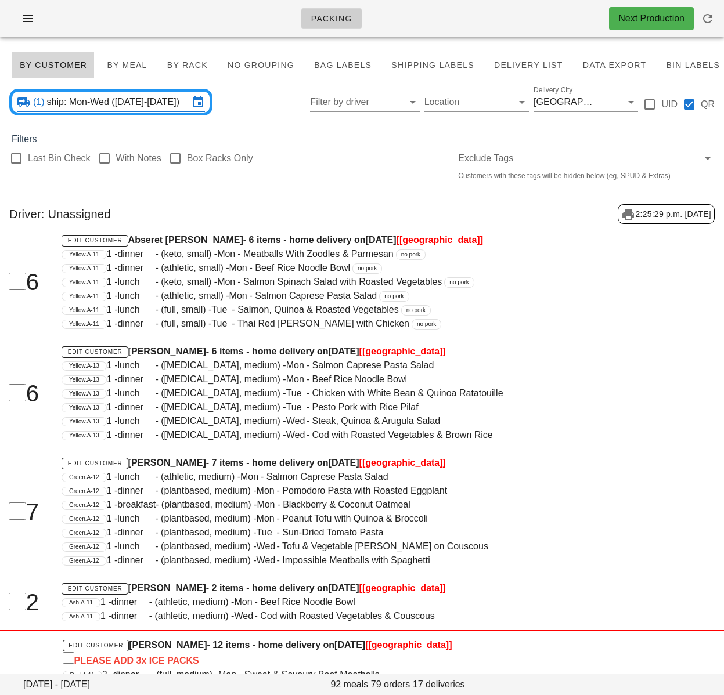
click at [149, 101] on input "ship: Mon-Wed ([DATE]-[DATE])" at bounding box center [118, 102] width 142 height 19
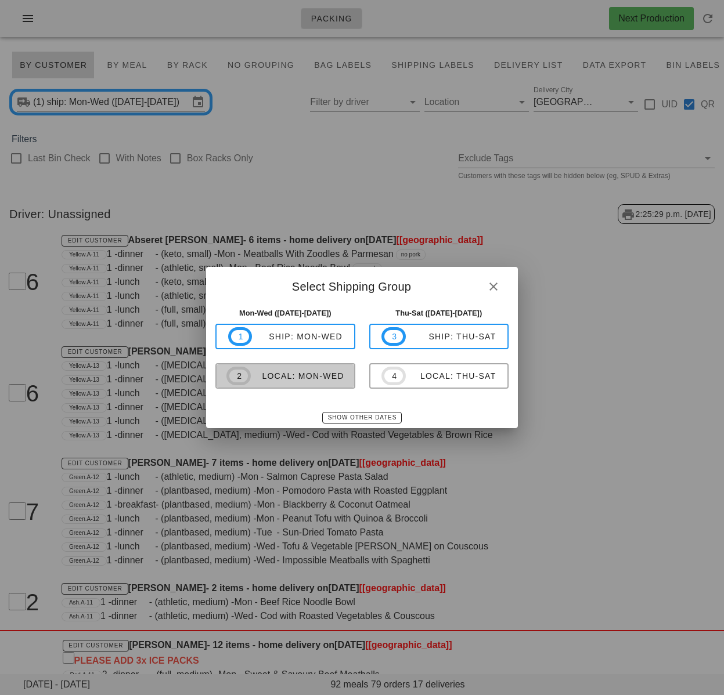
click at [317, 378] on div "local: Mon-Wed" at bounding box center [297, 375] width 93 height 9
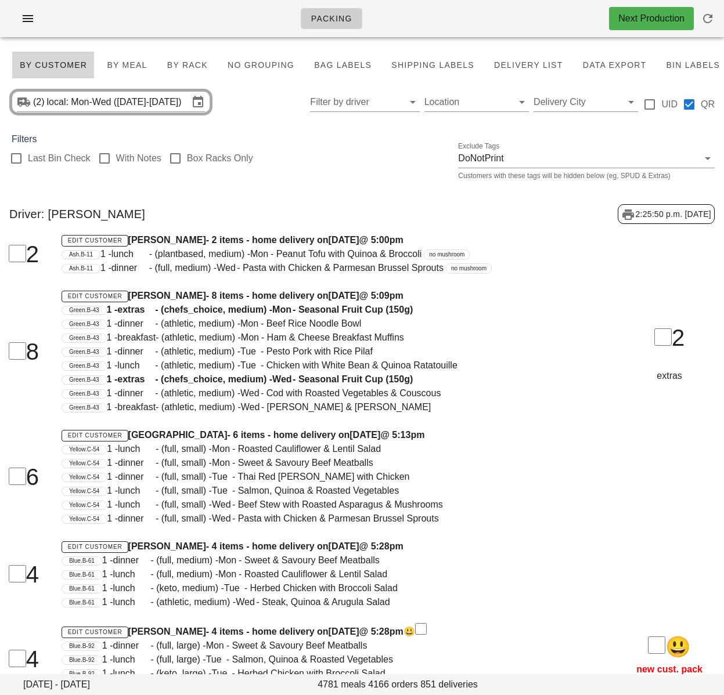
drag, startPoint x: 328, startPoint y: 142, endPoint x: 305, endPoint y: 124, distance: 29.7
click at [328, 141] on div "Filters" at bounding box center [362, 139] width 724 height 14
click at [18, 161] on div at bounding box center [16, 159] width 20 height 20
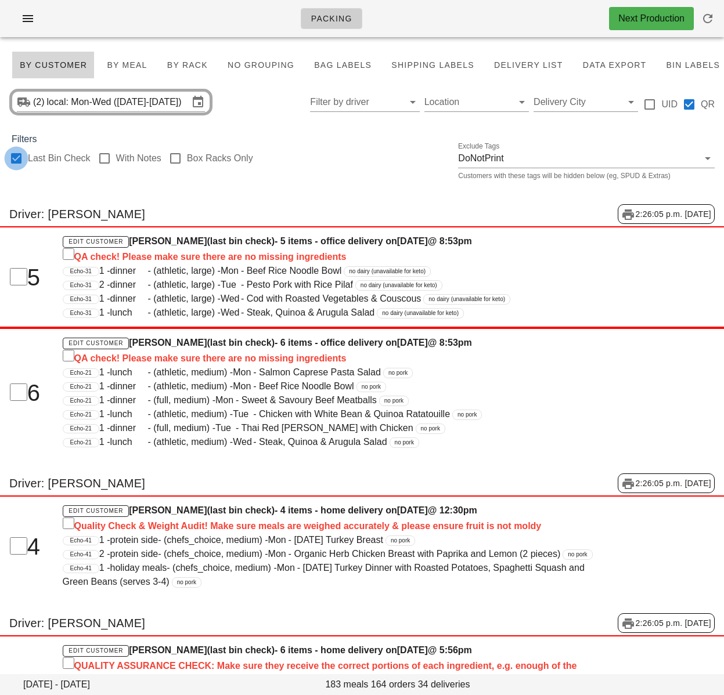
checkbox input "true"
click at [192, 72] on button "By Rack" at bounding box center [188, 65] width 56 height 28
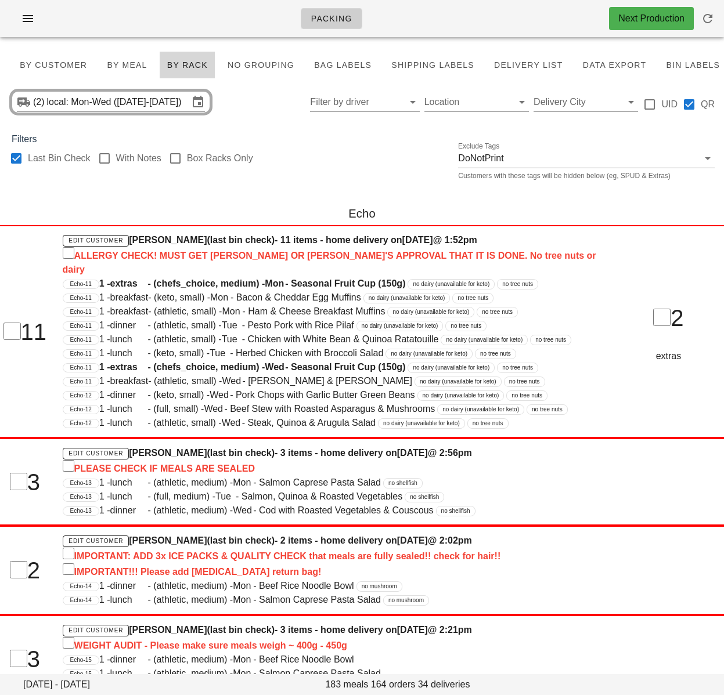
click at [344, 142] on div "Filters" at bounding box center [362, 139] width 724 height 14
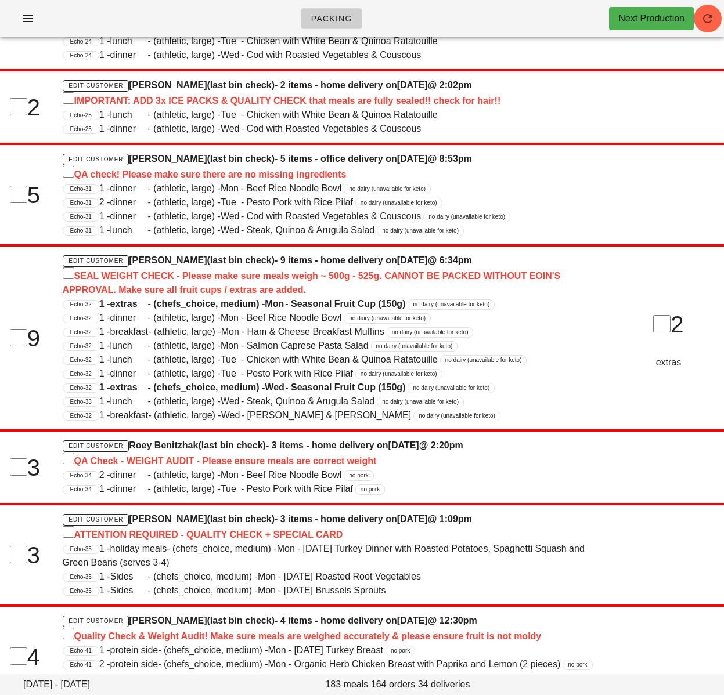
scroll to position [1118, 0]
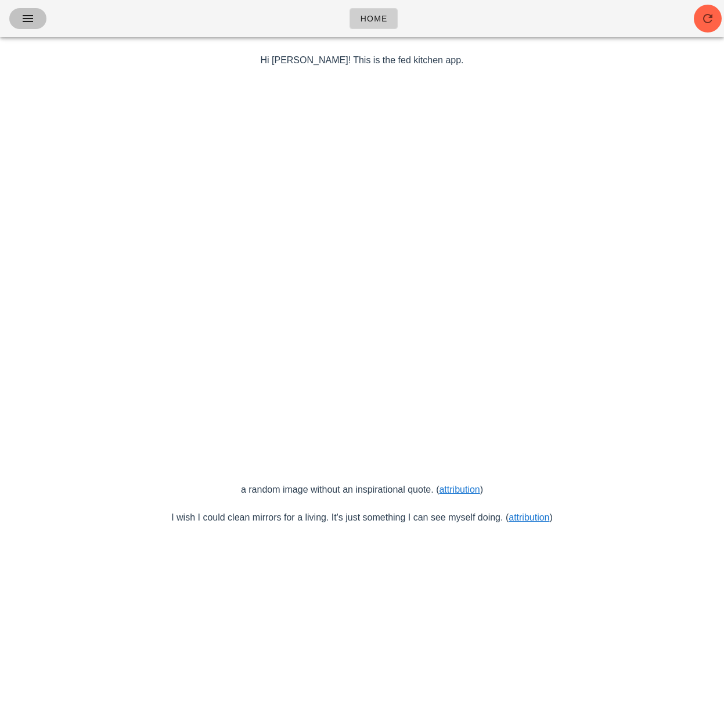
click at [28, 15] on icon "button" at bounding box center [28, 19] width 14 height 14
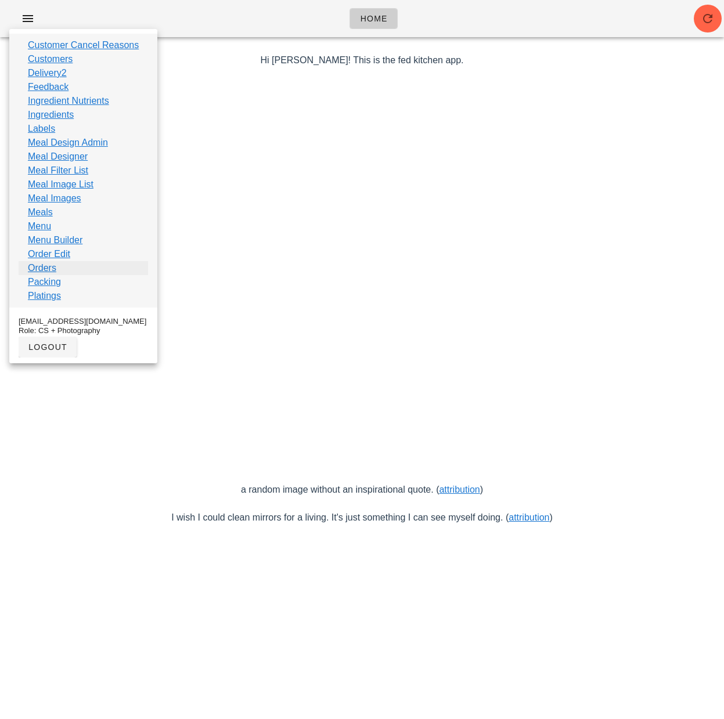
click at [56, 265] on link "Orders" at bounding box center [42, 268] width 28 height 14
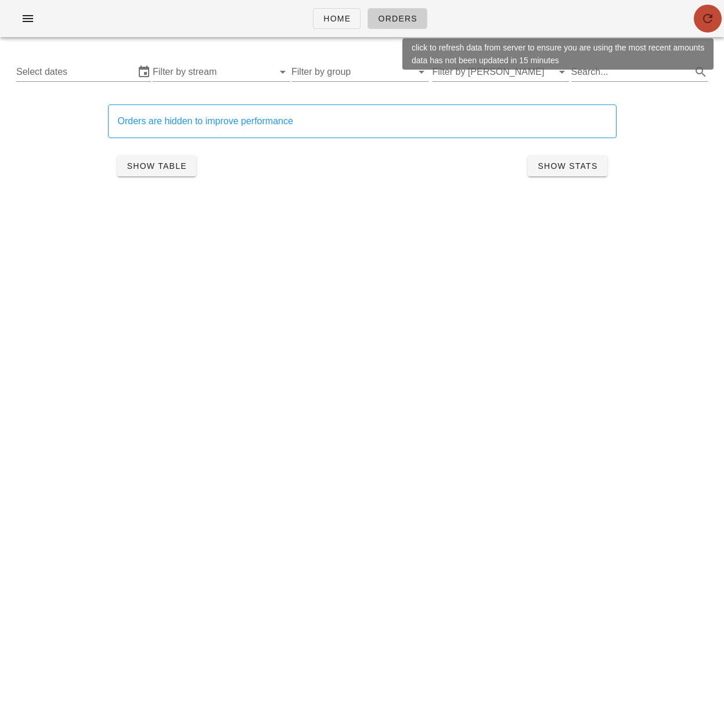
drag, startPoint x: 711, startPoint y: 20, endPoint x: 670, endPoint y: 16, distance: 41.4
click at [711, 20] on icon "button" at bounding box center [708, 19] width 14 height 14
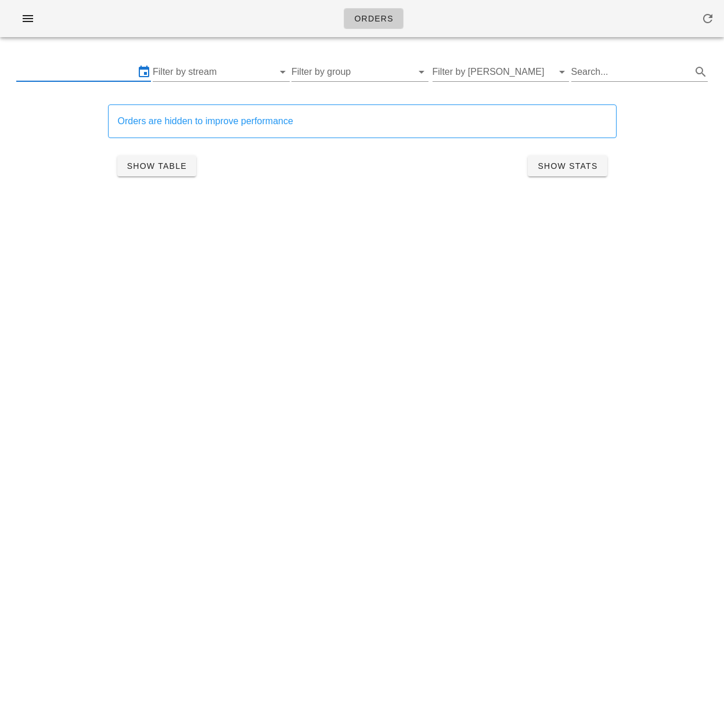
click at [111, 73] on input "text" at bounding box center [75, 72] width 118 height 19
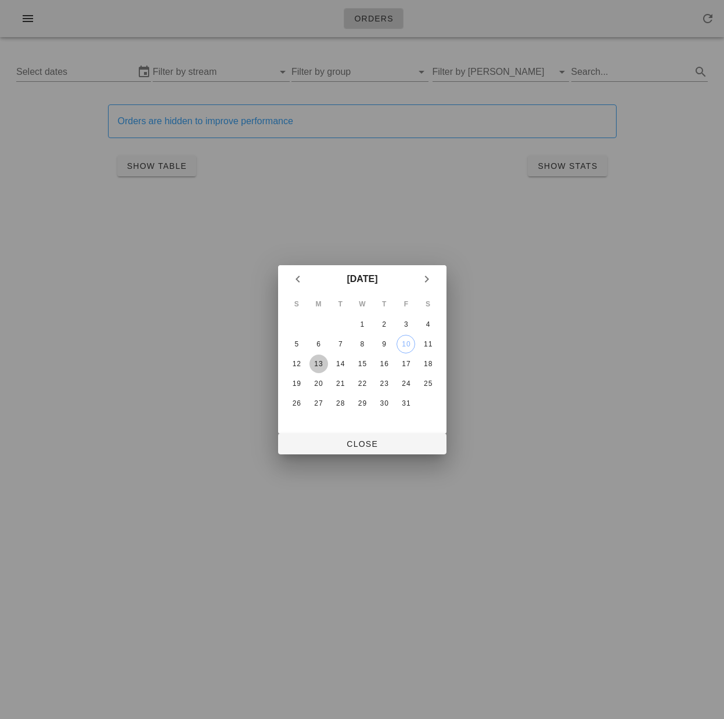
click at [319, 365] on div "13" at bounding box center [318, 364] width 19 height 8
click at [362, 363] on div "15" at bounding box center [361, 364] width 19 height 8
click at [387, 444] on span "Close" at bounding box center [362, 443] width 150 height 9
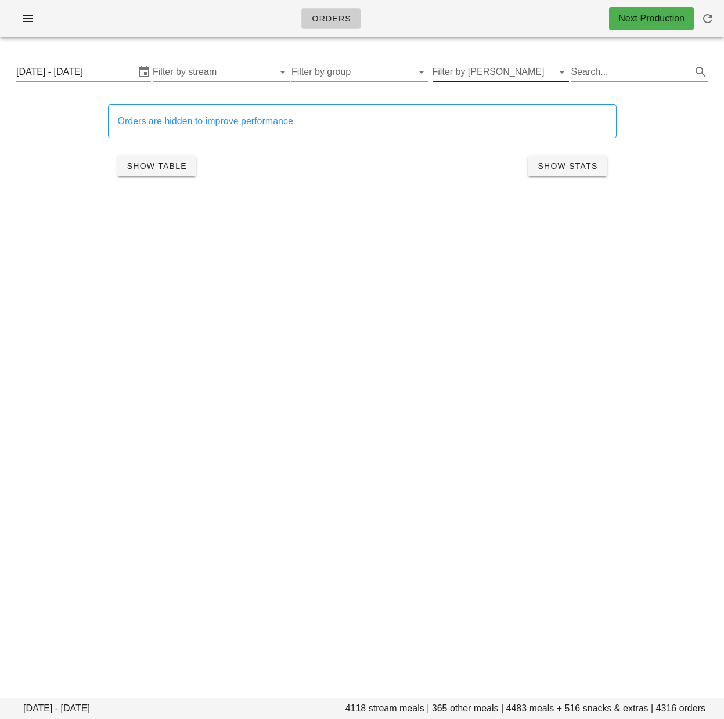
click at [511, 74] on input "Filter by [PERSON_NAME]" at bounding box center [491, 72] width 118 height 19
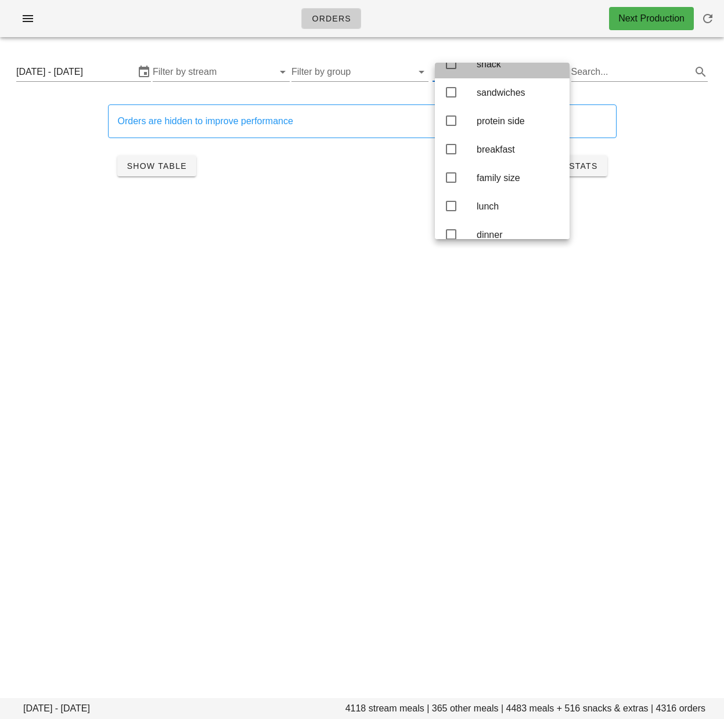
click at [450, 71] on icon at bounding box center [451, 64] width 14 height 14
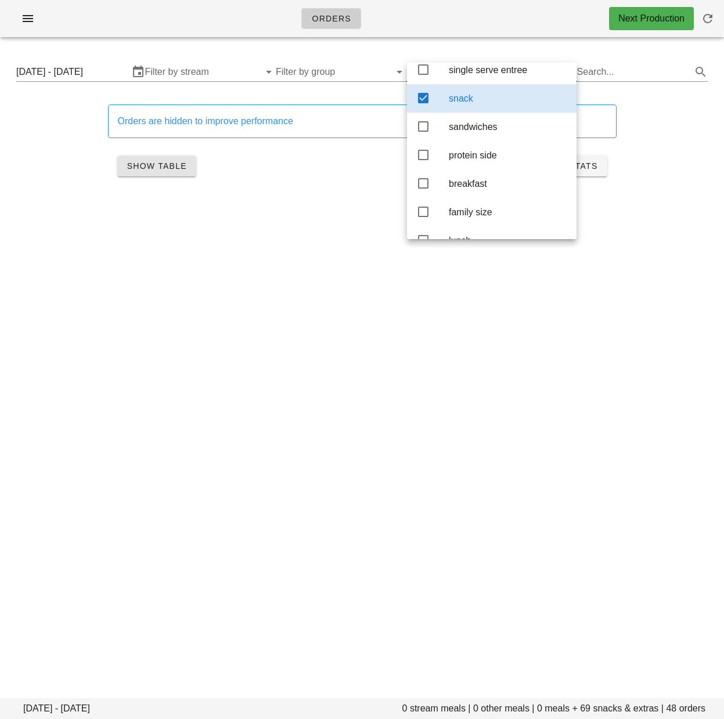
scroll to position [153, 0]
click at [167, 167] on span "Show Table" at bounding box center [157, 165] width 60 height 9
